Goal: Task Accomplishment & Management: Manage account settings

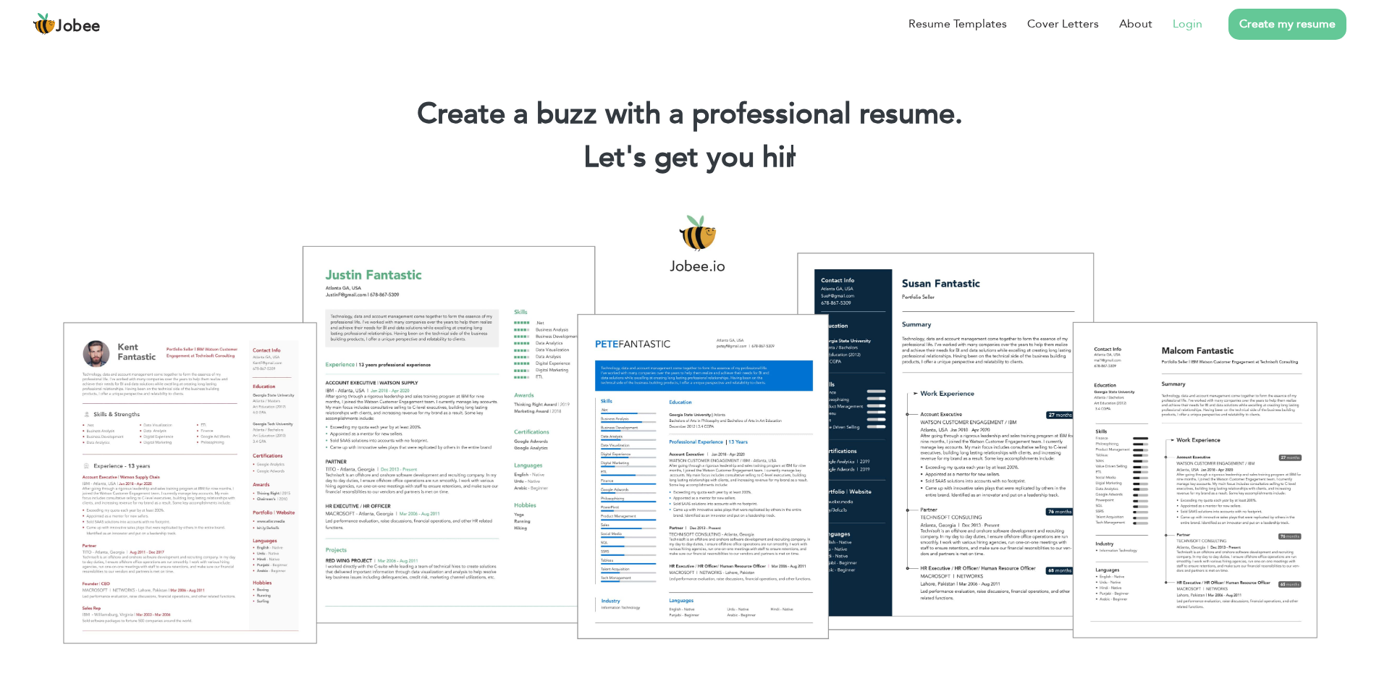
click at [1192, 25] on link "Login" at bounding box center [1187, 23] width 30 height 17
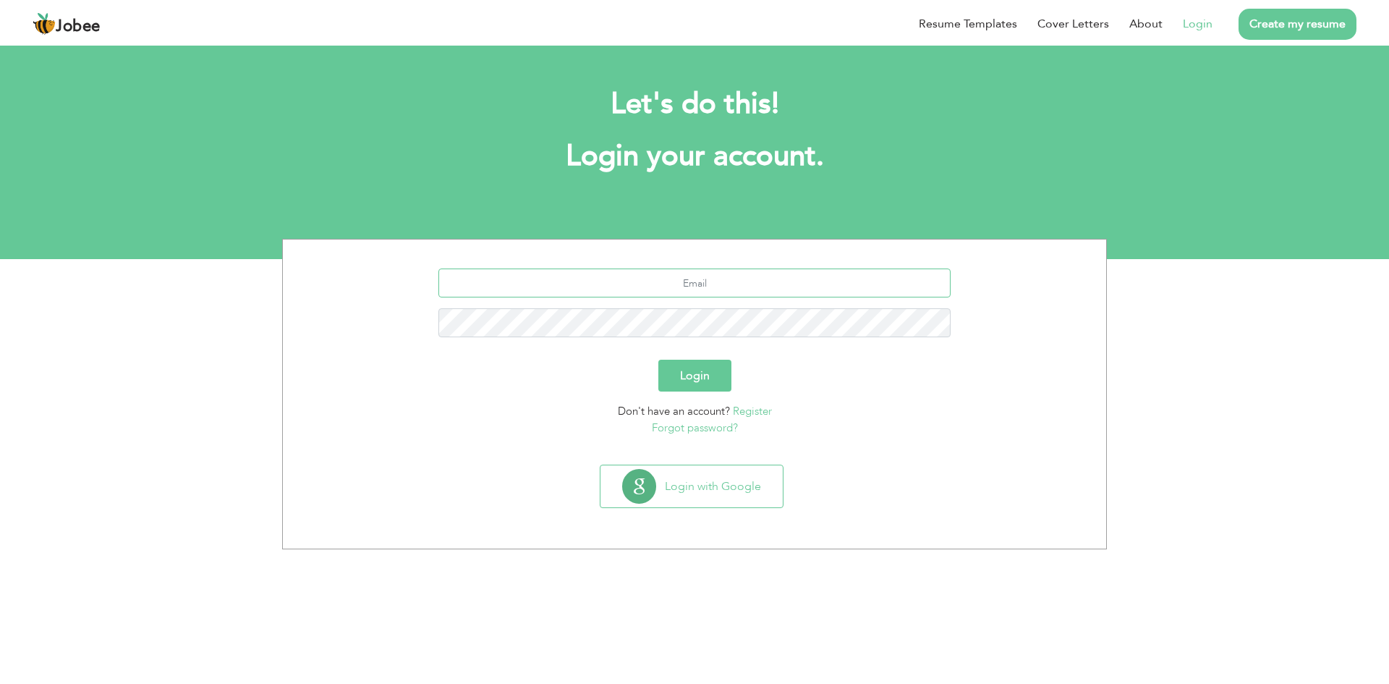
click at [701, 286] on input "text" at bounding box center [695, 282] width 513 height 29
click at [708, 276] on input "text" at bounding box center [695, 282] width 513 height 29
type input "ammad1412d@gmail.com"
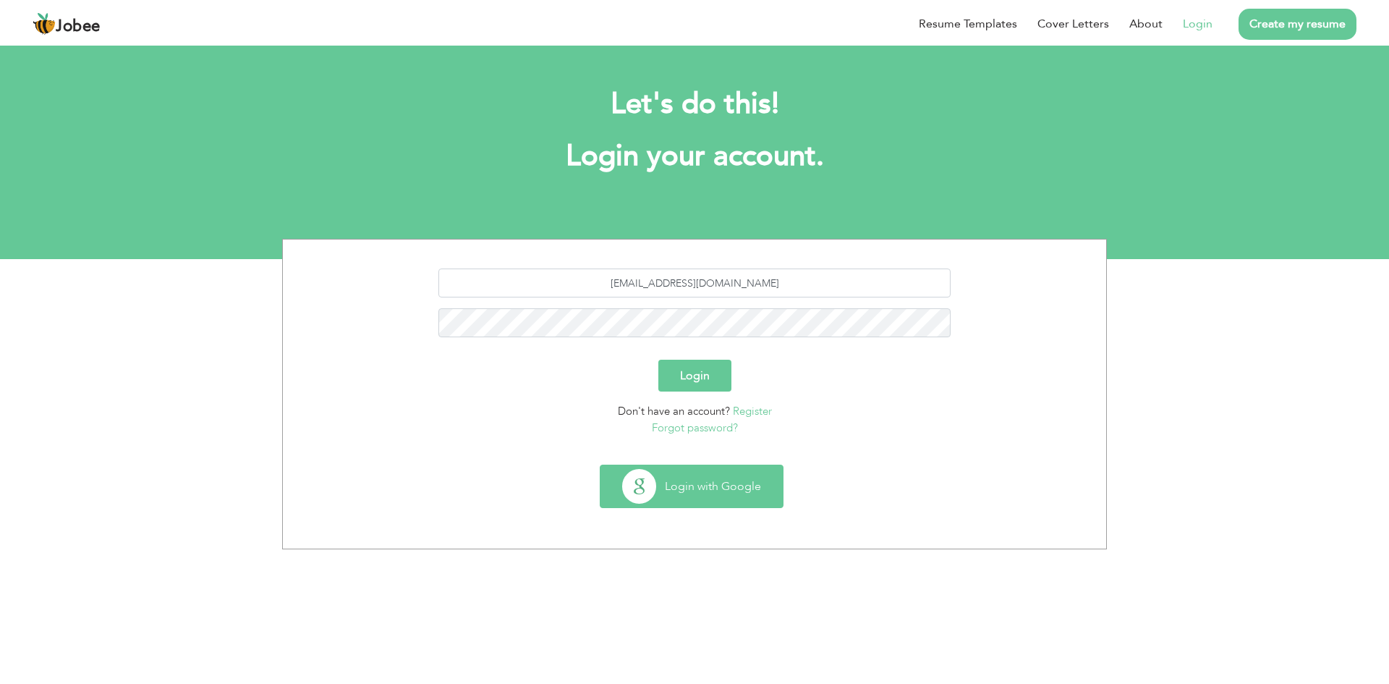
click at [698, 488] on button "Login with Google" at bounding box center [692, 486] width 182 height 42
